Goal: Task Accomplishment & Management: Manage account settings

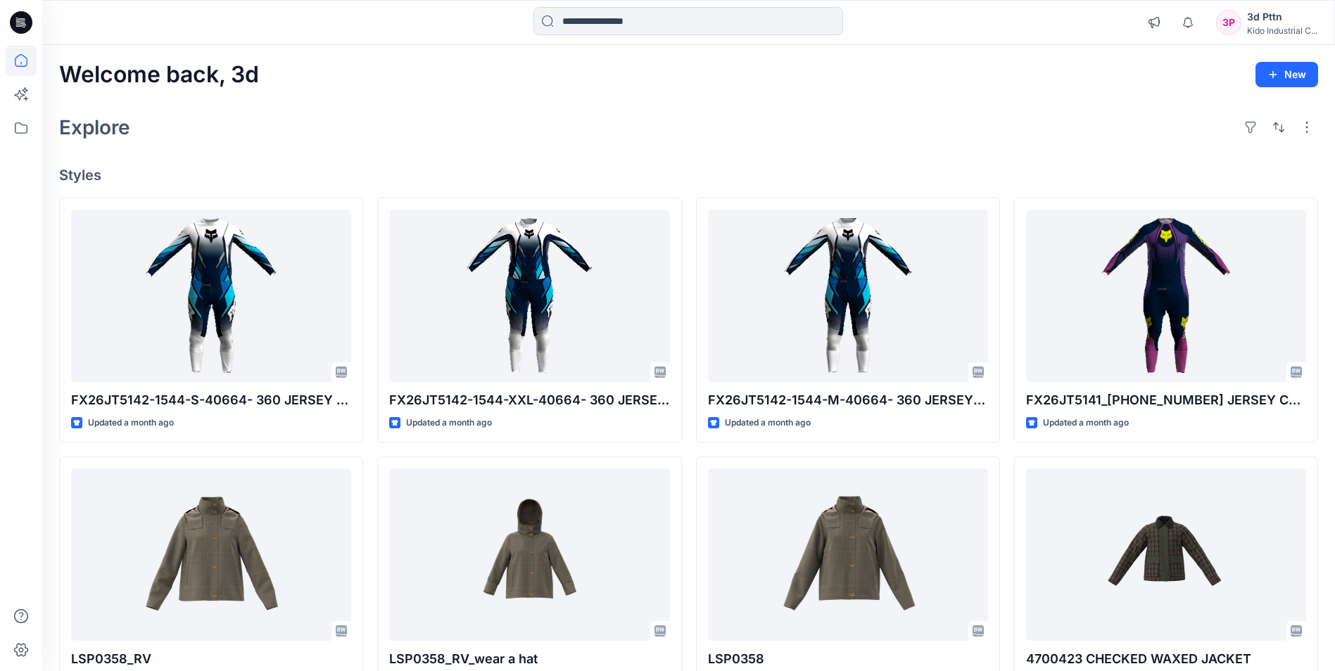
click at [1236, 21] on div "3P" at bounding box center [1228, 22] width 25 height 25
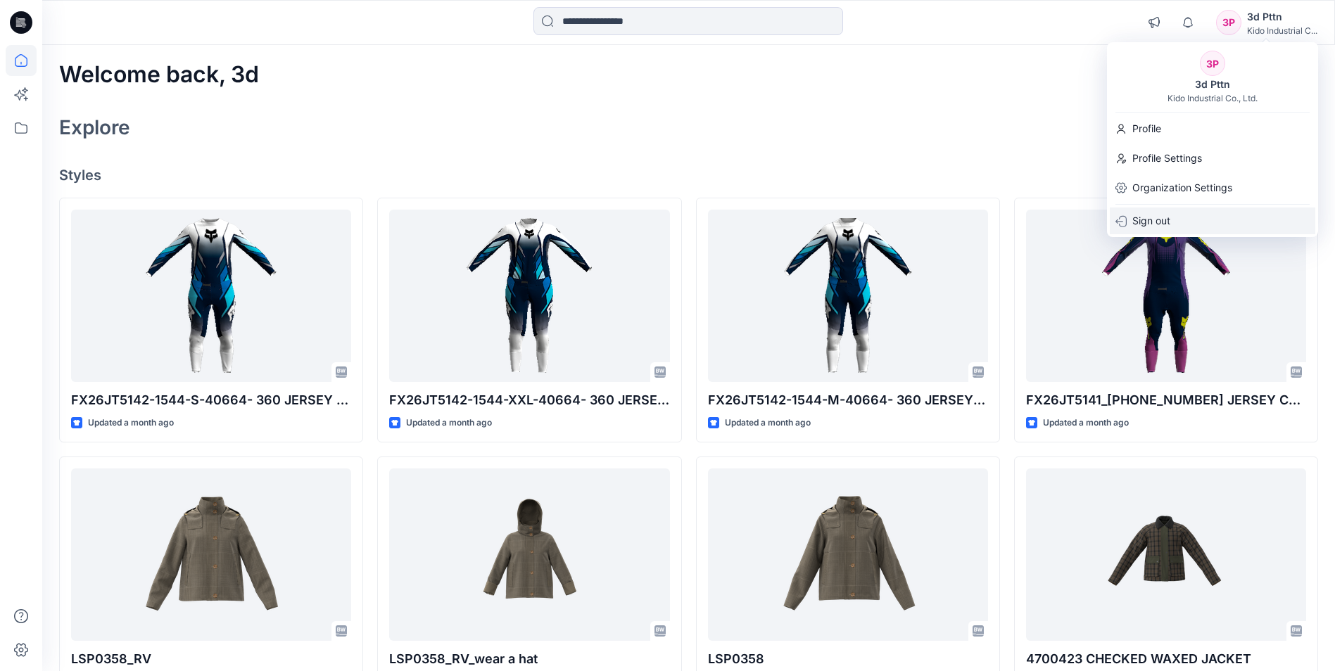
click at [1163, 223] on p "Sign out" at bounding box center [1151, 221] width 38 height 27
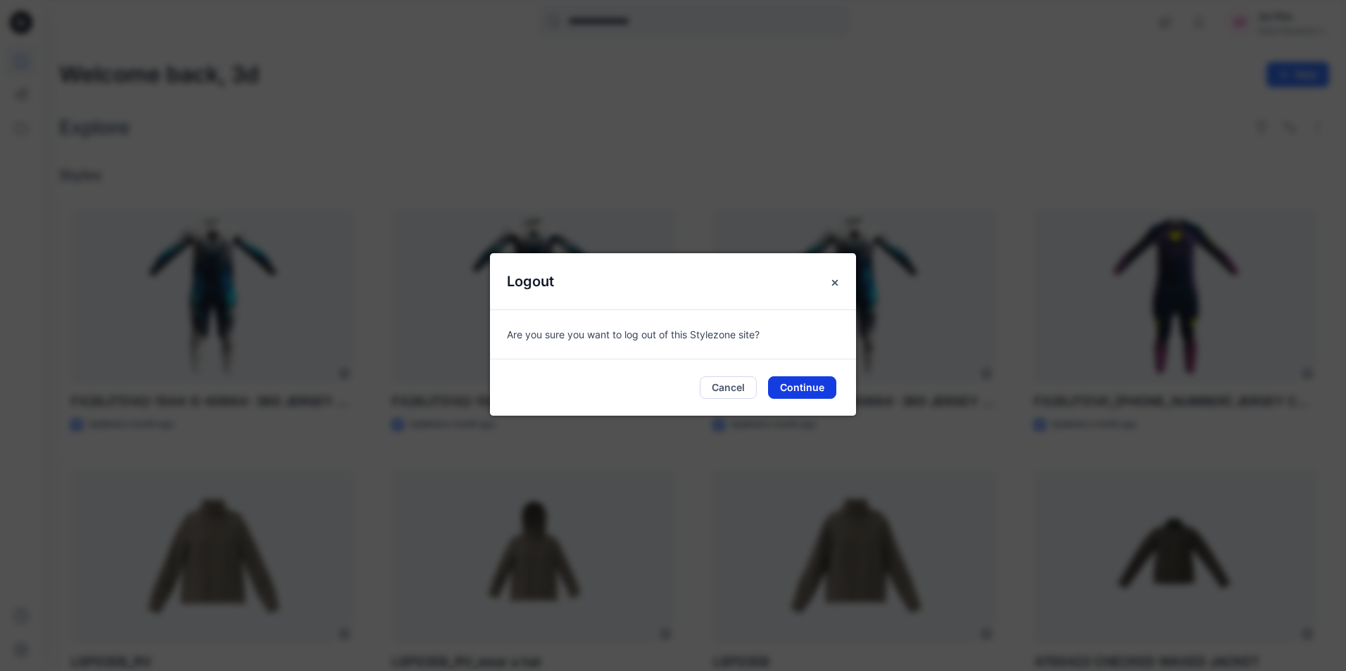
click at [795, 389] on button "Continue" at bounding box center [802, 388] width 68 height 23
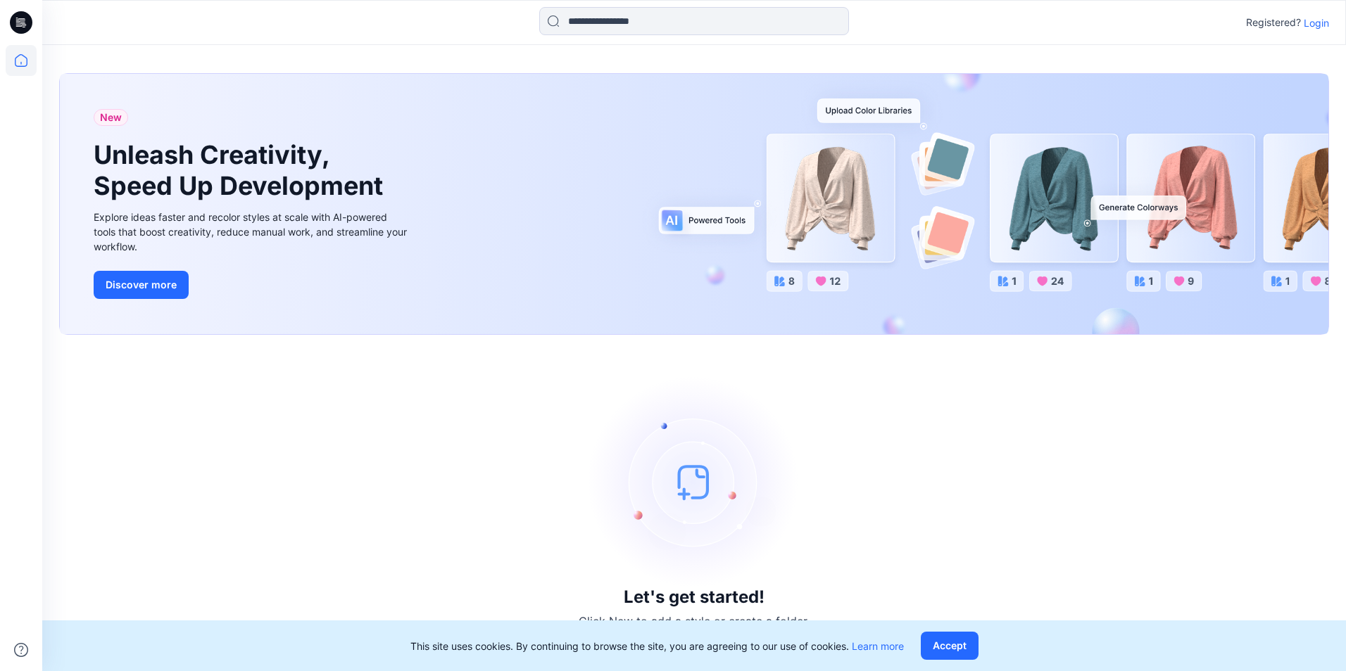
click at [1313, 25] on p "Login" at bounding box center [1315, 22] width 25 height 15
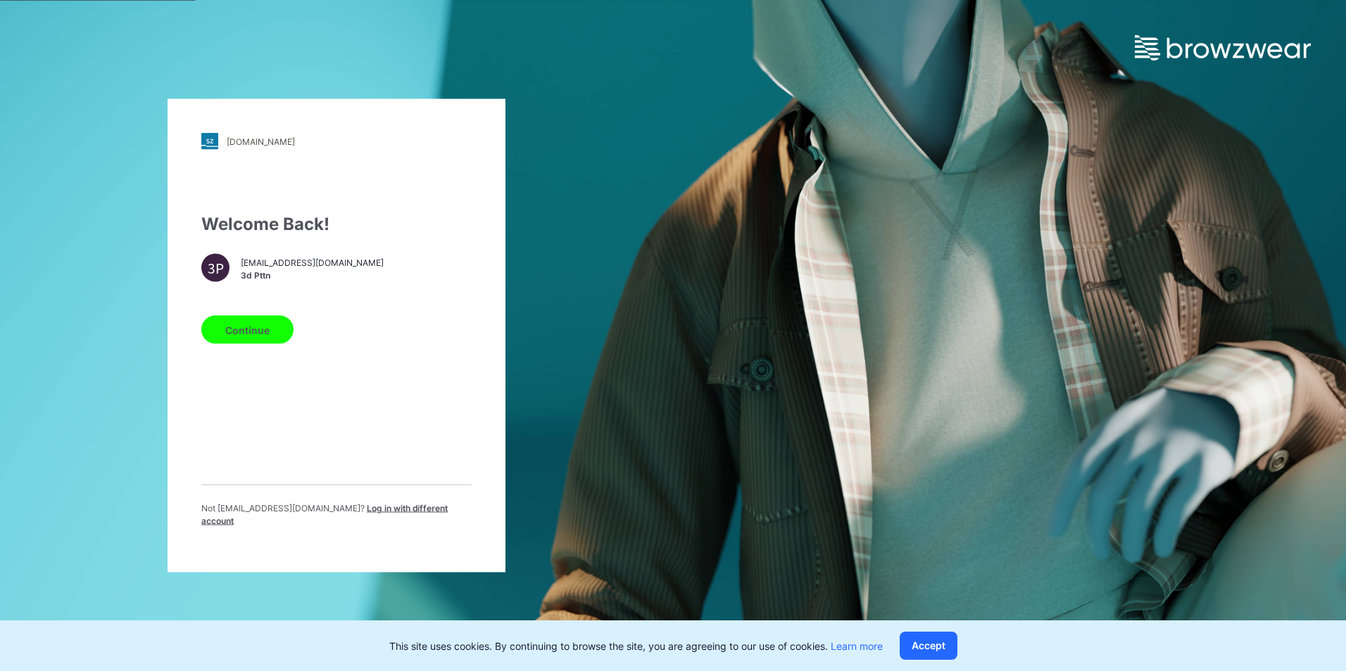
click at [365, 515] on span "Log in with different account" at bounding box center [324, 514] width 246 height 23
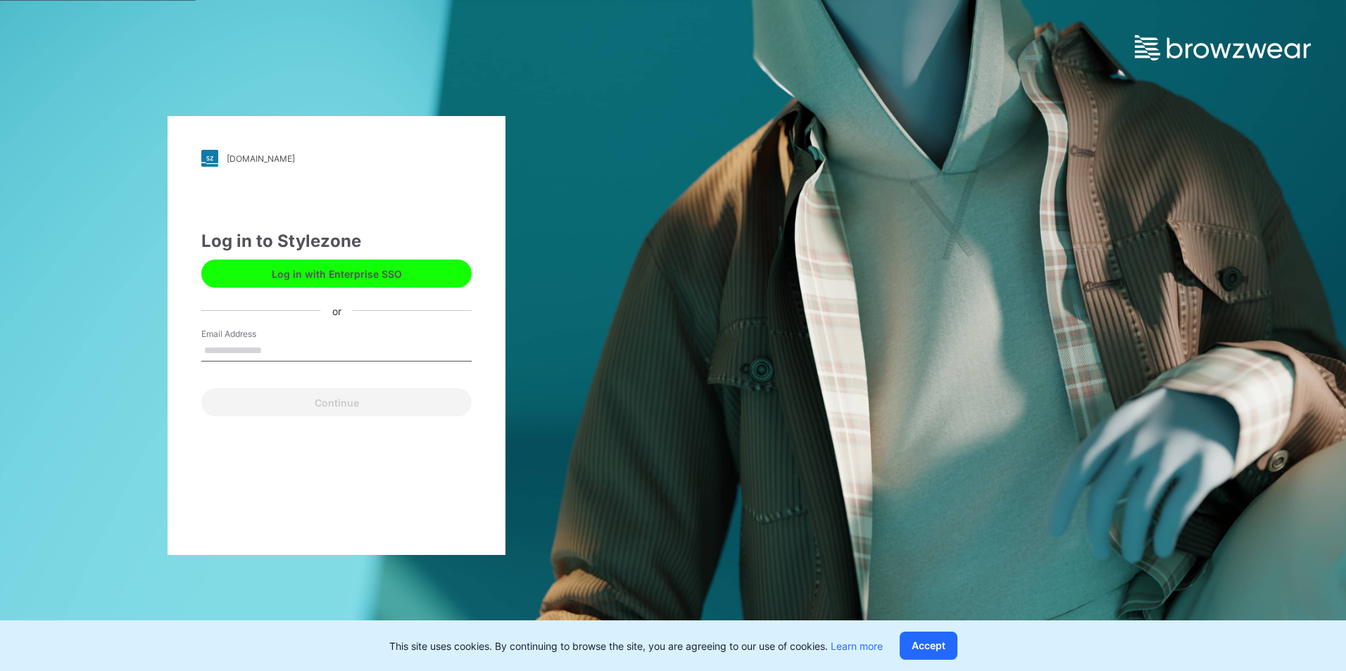
click at [302, 338] on div "Email Address" at bounding box center [336, 349] width 270 height 42
click at [296, 353] on input "Email Address" at bounding box center [336, 351] width 270 height 21
type input "**********"
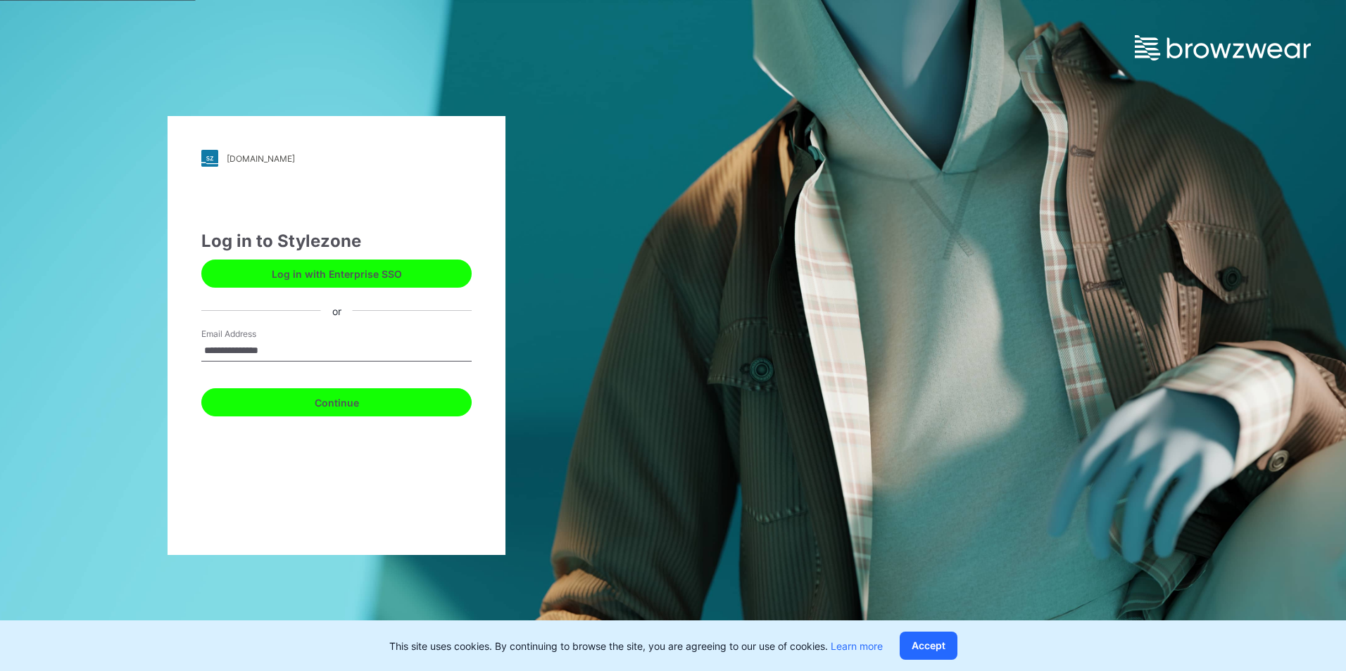
click at [354, 404] on button "Continue" at bounding box center [336, 403] width 270 height 28
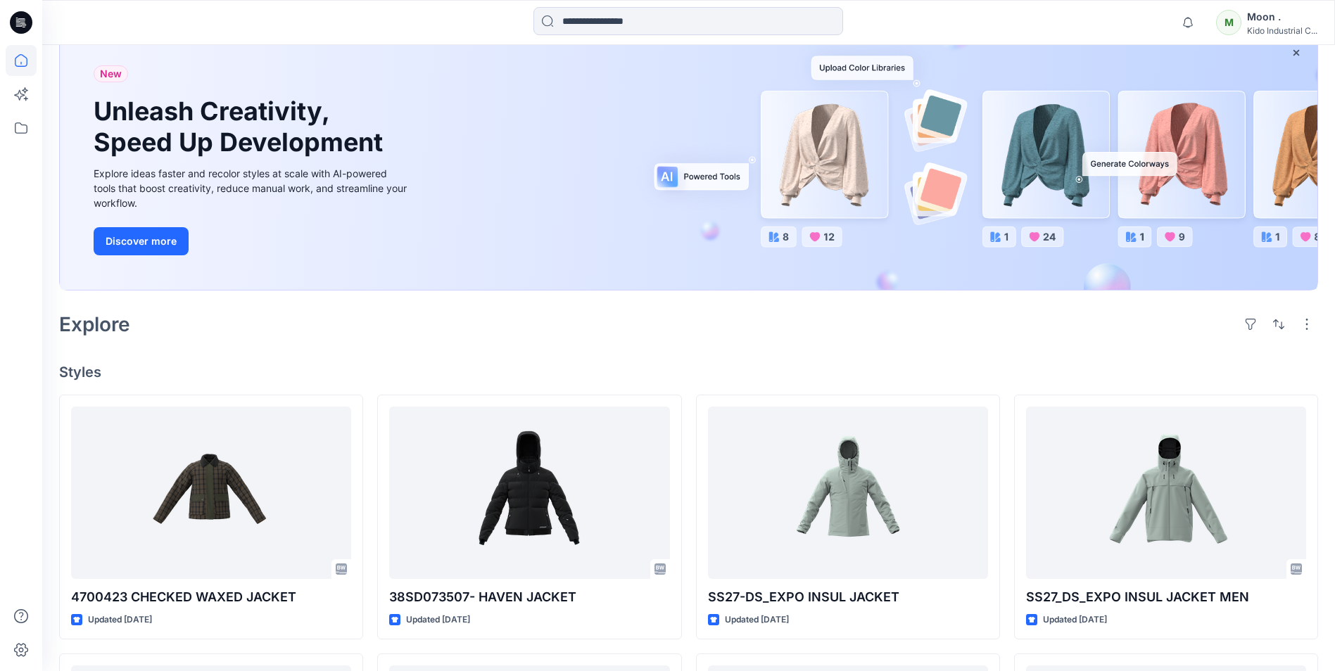
scroll to position [282, 0]
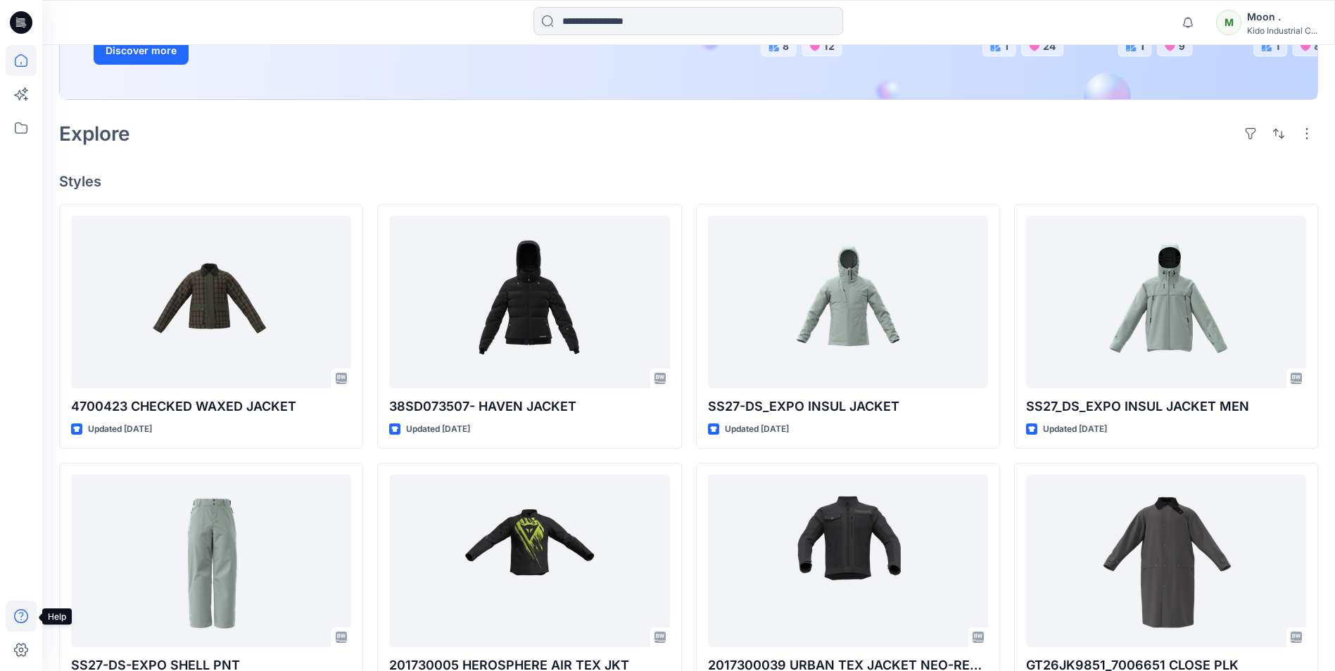
click at [27, 616] on icon at bounding box center [21, 617] width 14 height 14
click at [96, 482] on p "Help Center" at bounding box center [95, 485] width 55 height 15
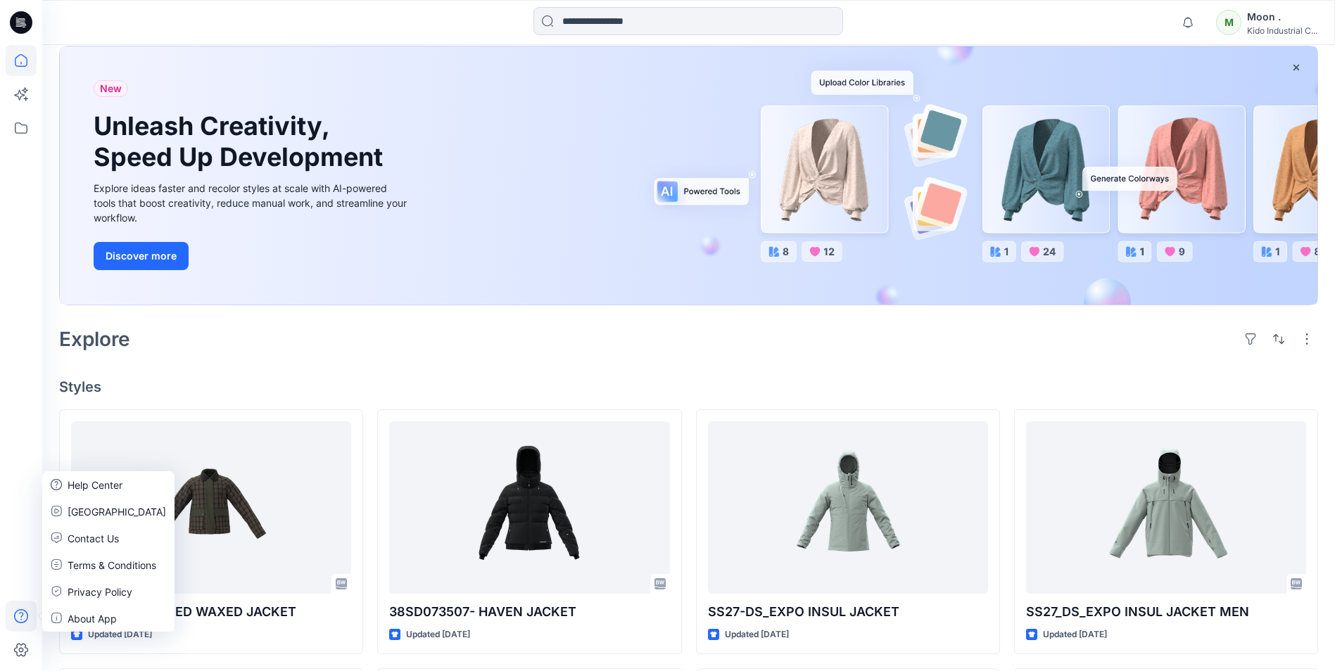
scroll to position [70, 0]
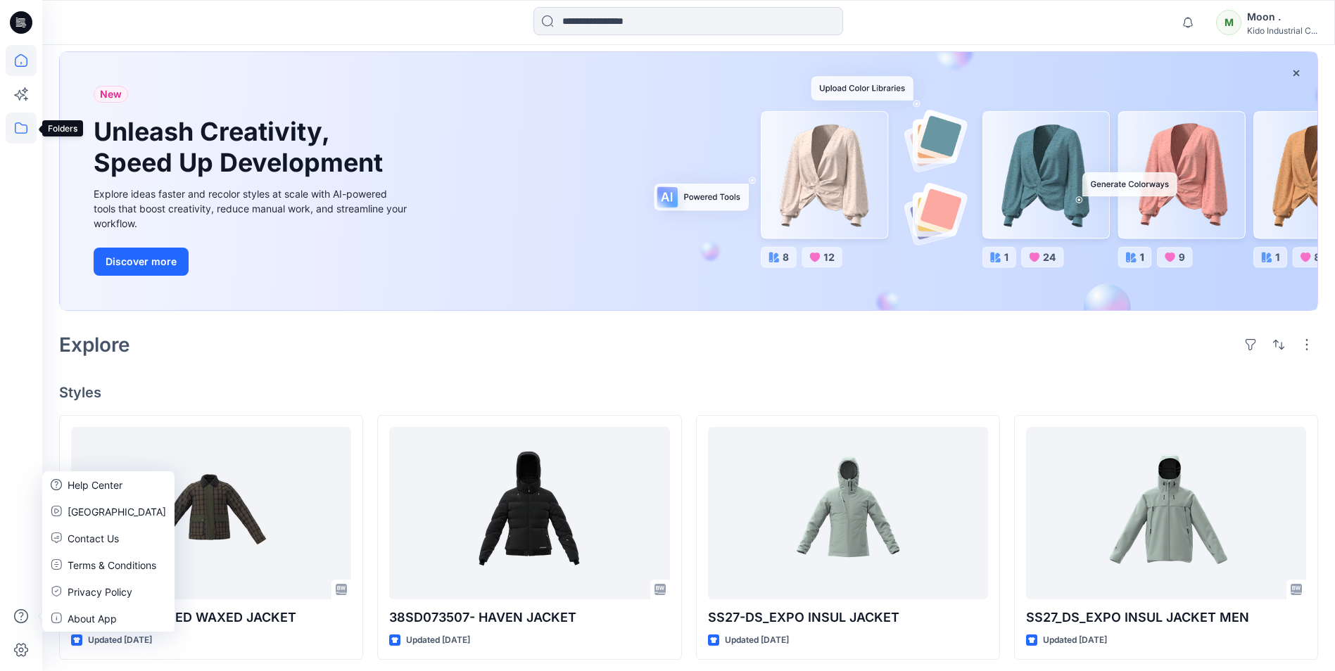
click at [18, 127] on icon at bounding box center [21, 128] width 31 height 31
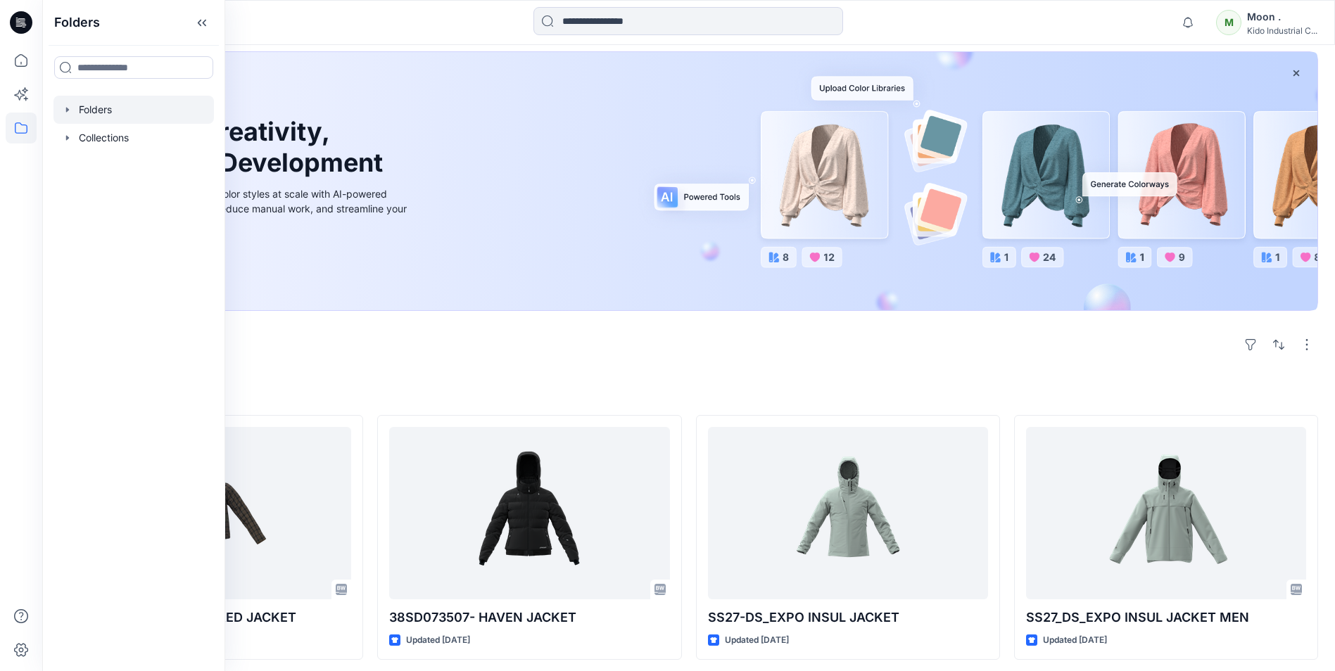
click at [114, 111] on div at bounding box center [133, 110] width 160 height 28
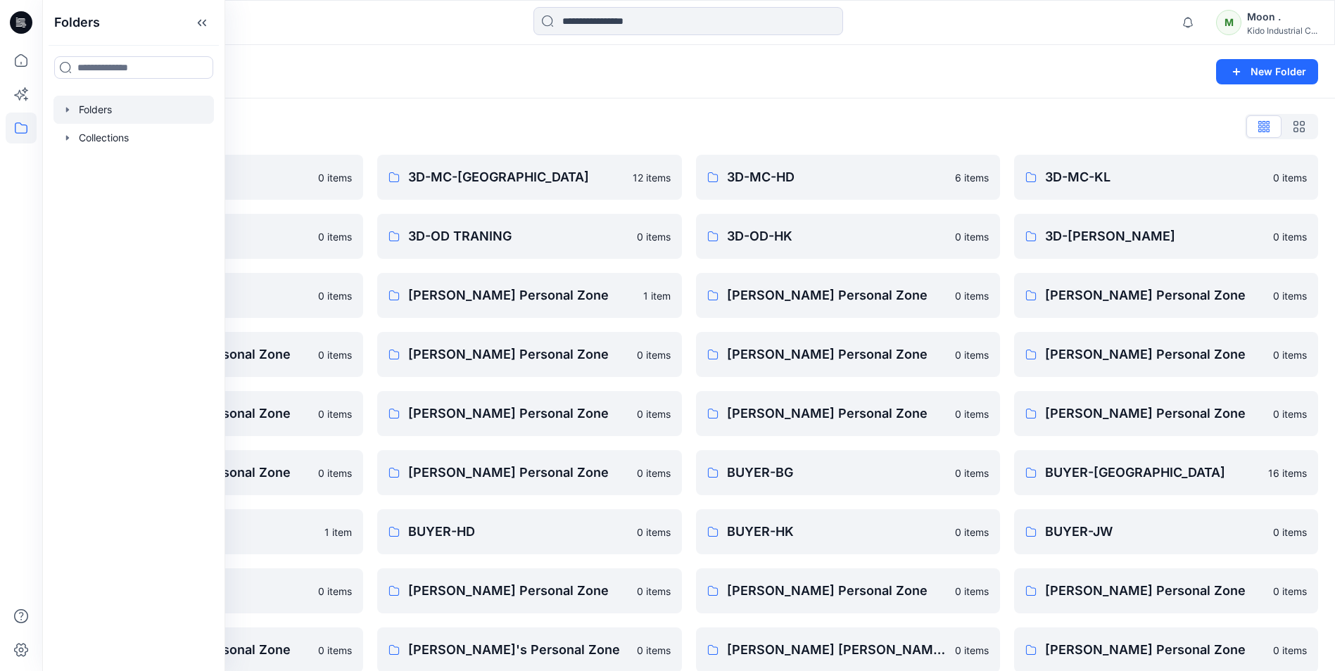
click at [1025, 22] on div "Notifications Mark all as read View all notifications M Moon . Kido Industrial …" at bounding box center [688, 22] width 1292 height 31
